Goal: Information Seeking & Learning: Learn about a topic

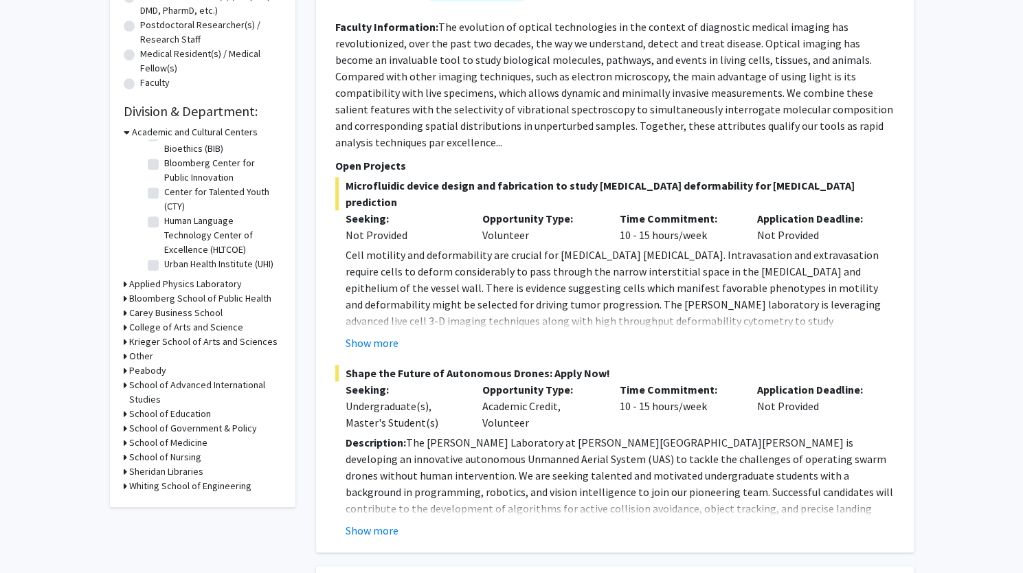
scroll to position [366, 0]
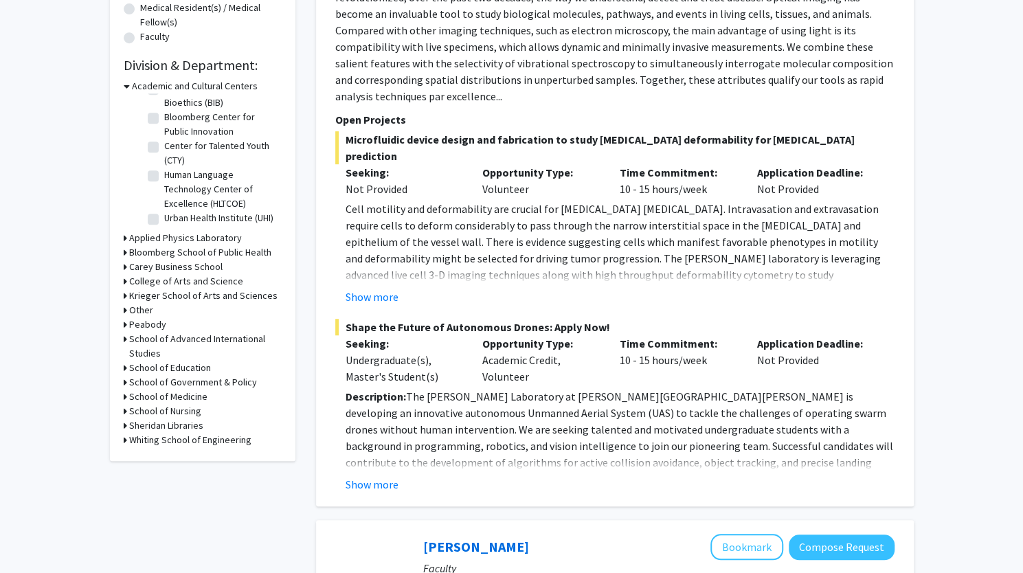
click at [124, 252] on icon at bounding box center [125, 252] width 3 height 14
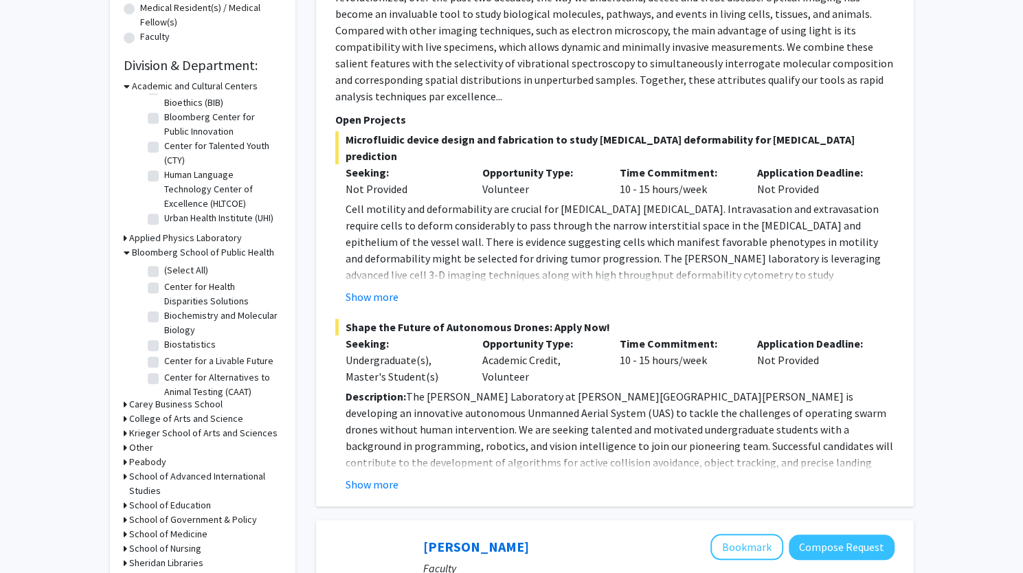
click at [164, 270] on label "(Select All)" at bounding box center [186, 270] width 44 height 14
click at [164, 270] on input "(Select All)" at bounding box center [168, 267] width 9 height 9
checkbox input "true"
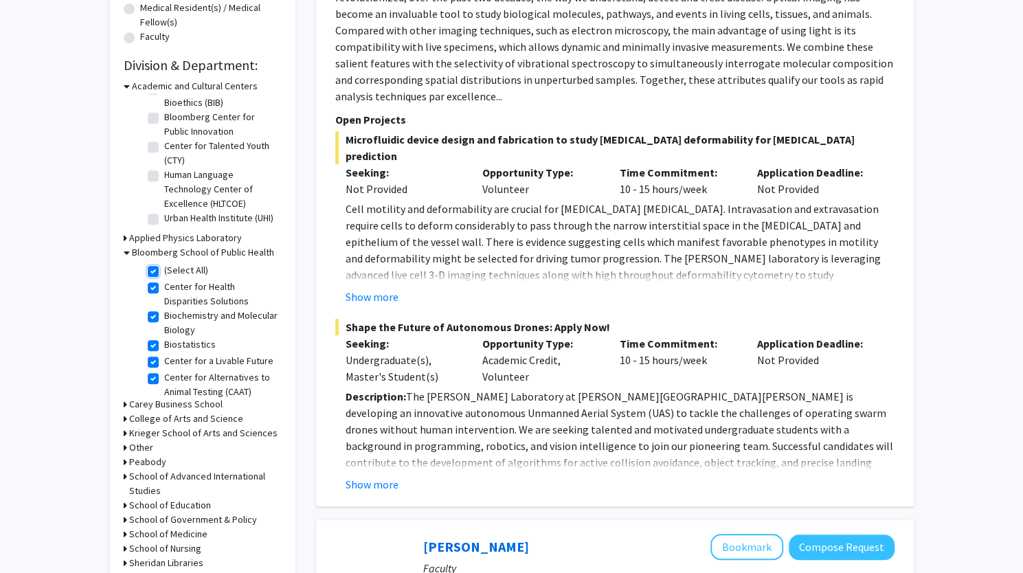
checkbox input "true"
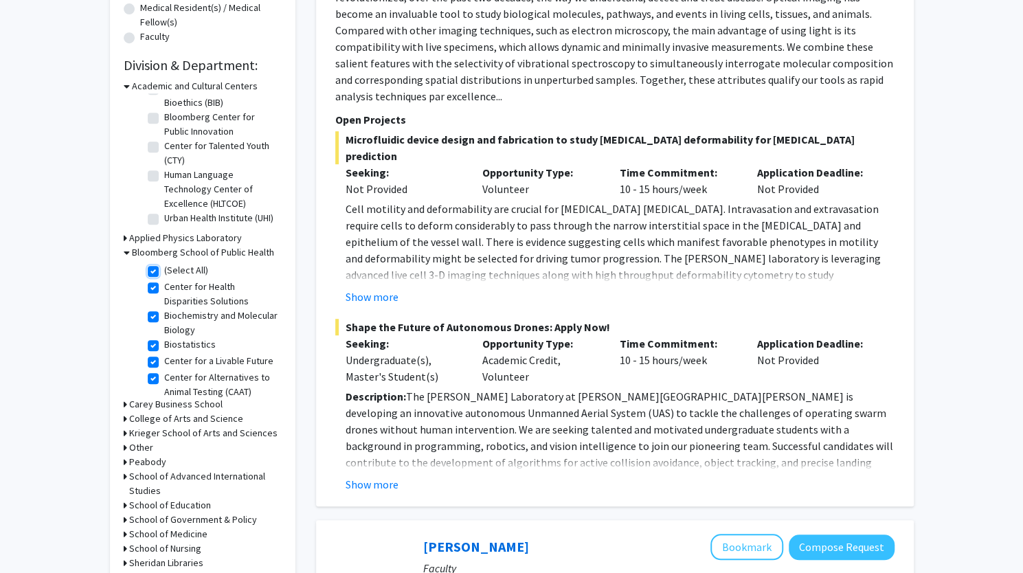
checkbox input "true"
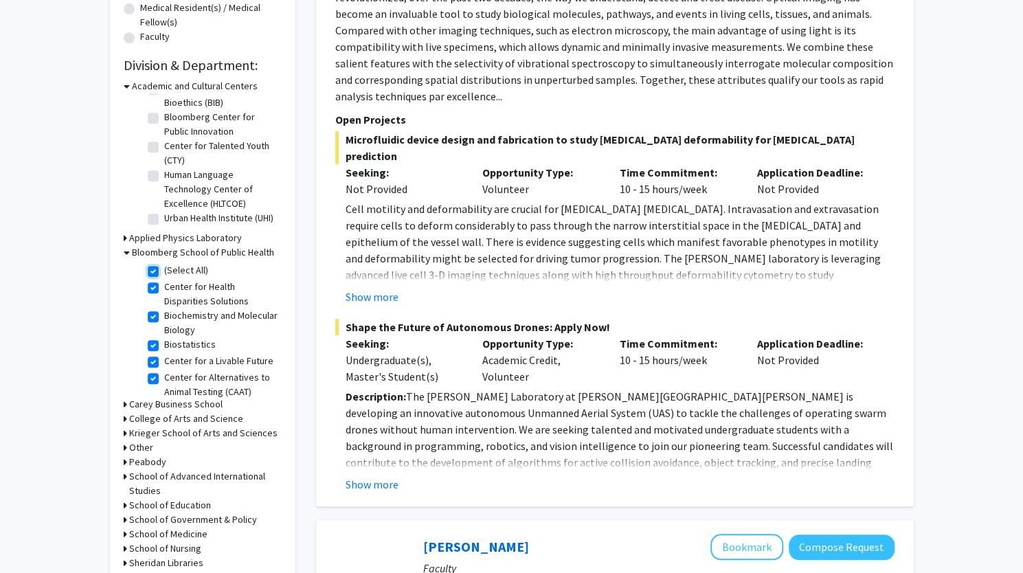
checkbox input "true"
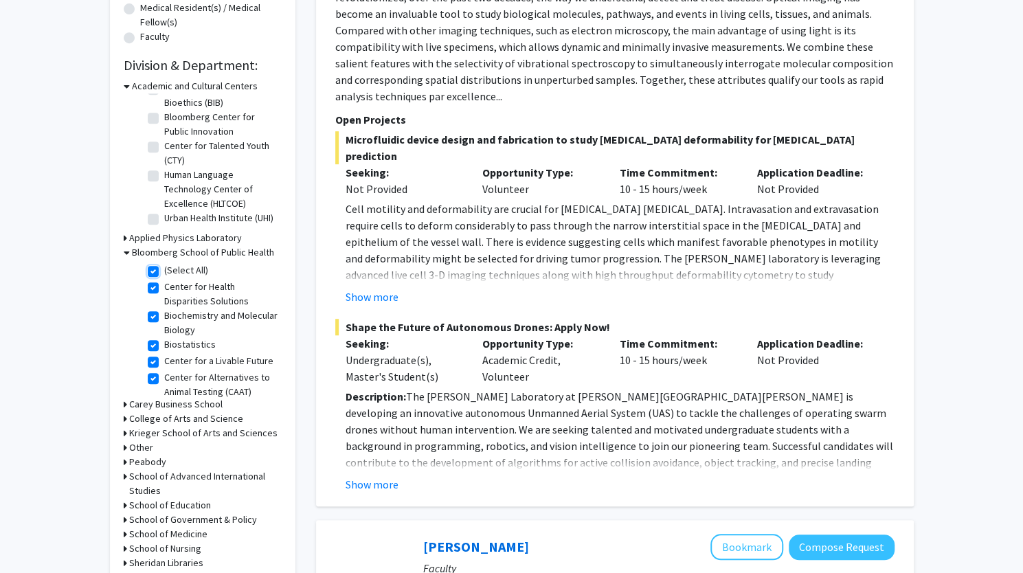
checkbox input "true"
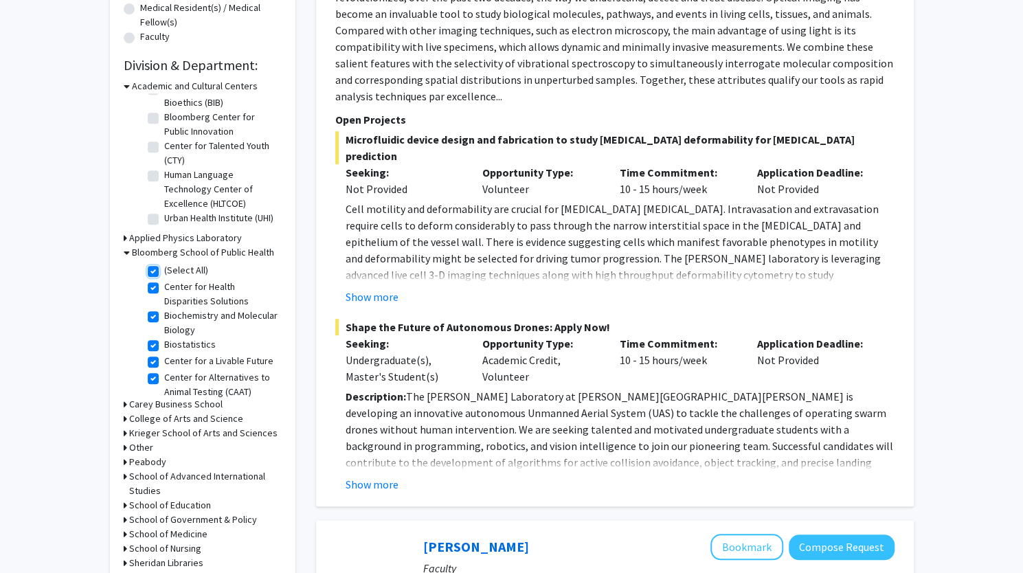
checkbox input "true"
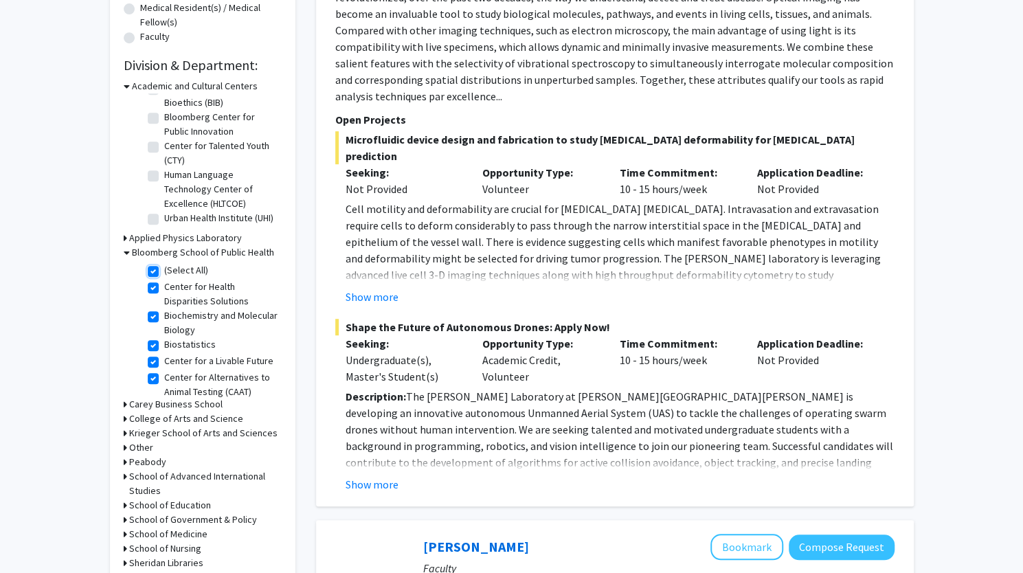
checkbox input "true"
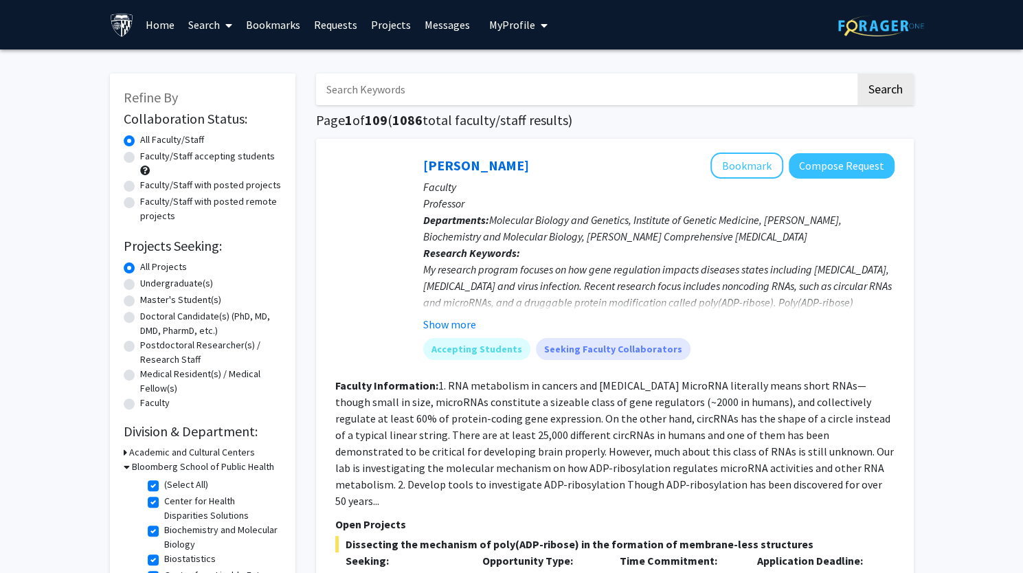
click at [140, 186] on label "Faculty/Staff with posted projects" at bounding box center [210, 185] width 141 height 14
click at [140, 186] on input "Faculty/Staff with posted projects" at bounding box center [144, 182] width 9 height 9
radio input "true"
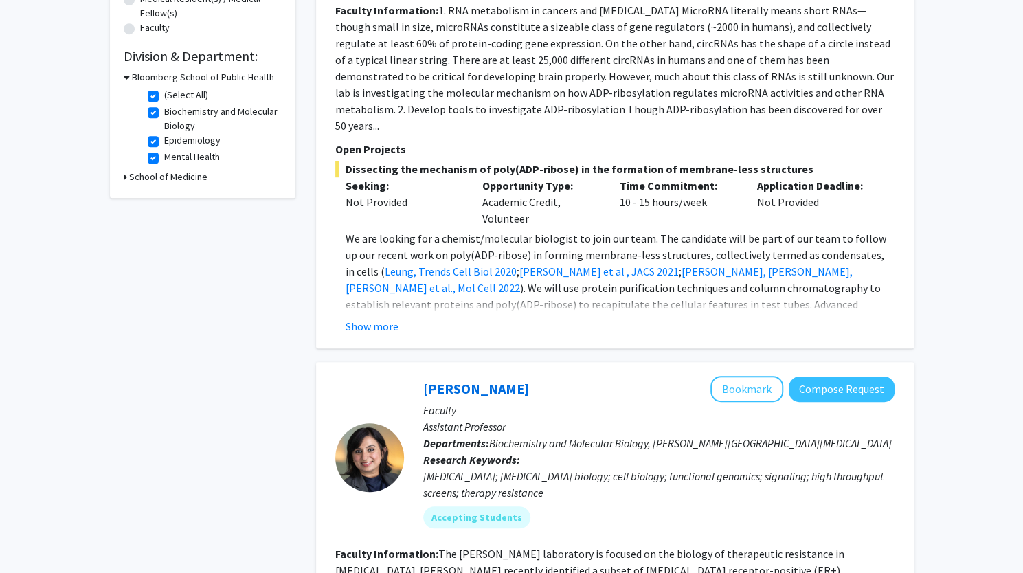
scroll to position [372, 0]
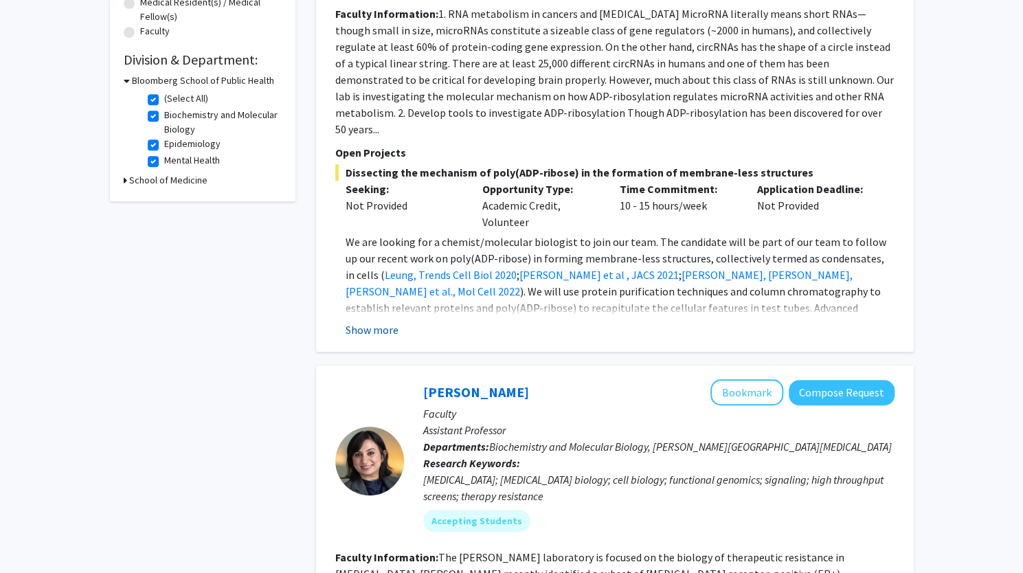
click at [366, 322] on button "Show more" at bounding box center [372, 330] width 53 height 16
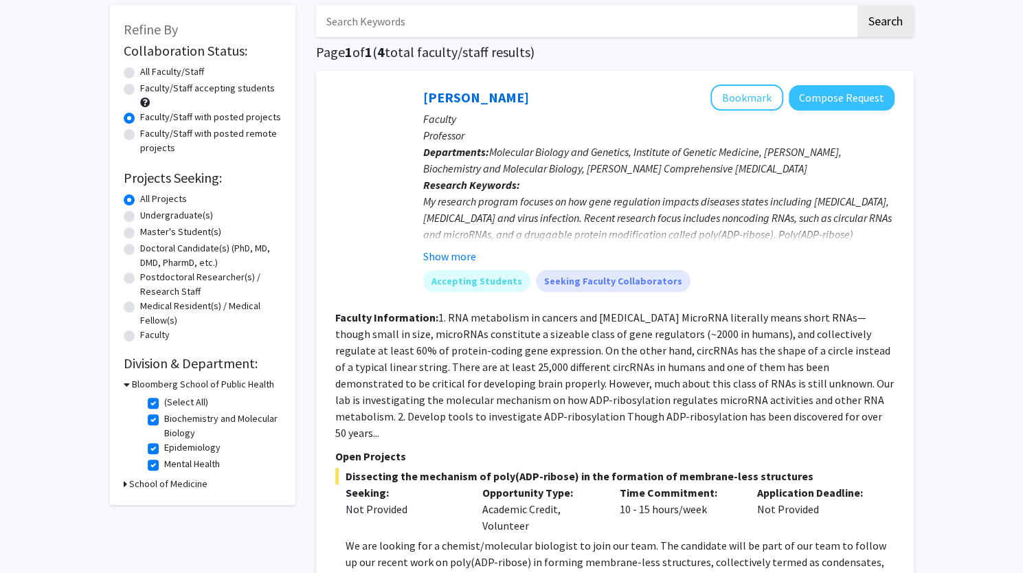
scroll to position [65, 0]
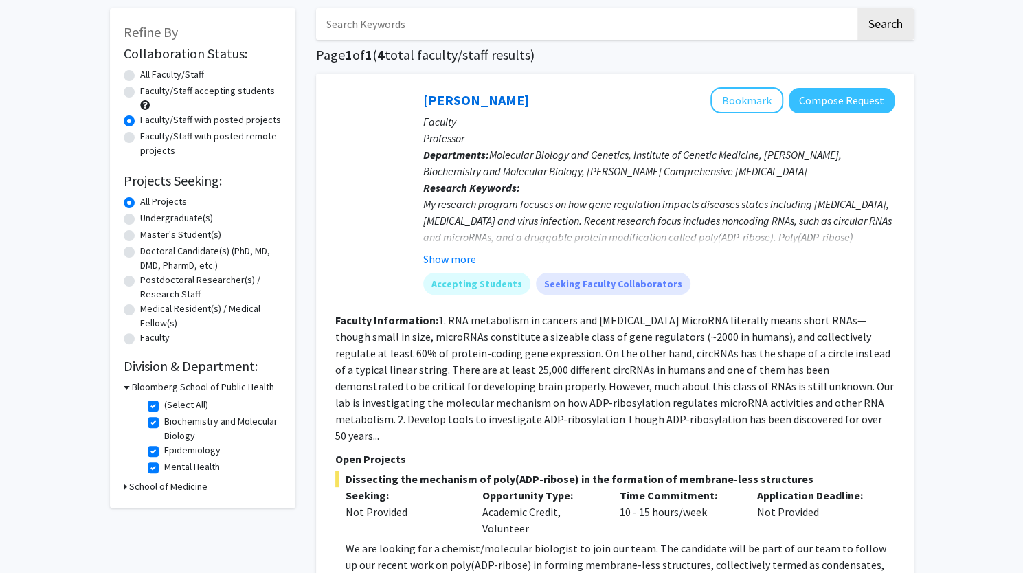
click at [162, 217] on label "Undergraduate(s)" at bounding box center [176, 218] width 73 height 14
click at [149, 217] on input "Undergraduate(s)" at bounding box center [144, 215] width 9 height 9
radio input "true"
